Goal: Task Accomplishment & Management: Manage account settings

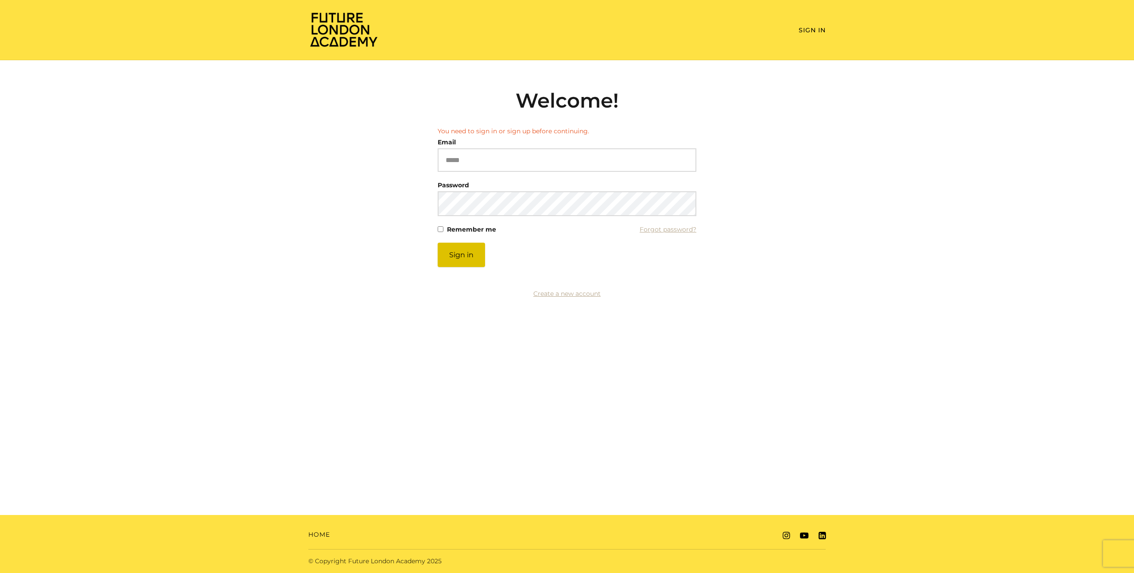
type input "**********"
click at [451, 256] on button "Sign in" at bounding box center [461, 255] width 47 height 24
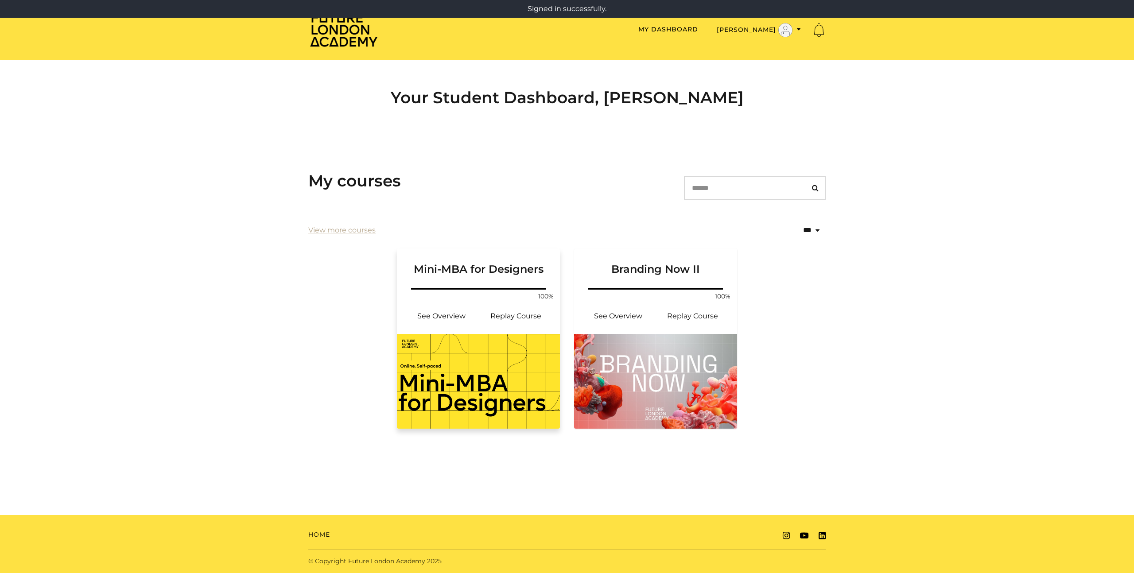
click at [499, 346] on img at bounding box center [478, 381] width 163 height 95
